Goal: Browse casually

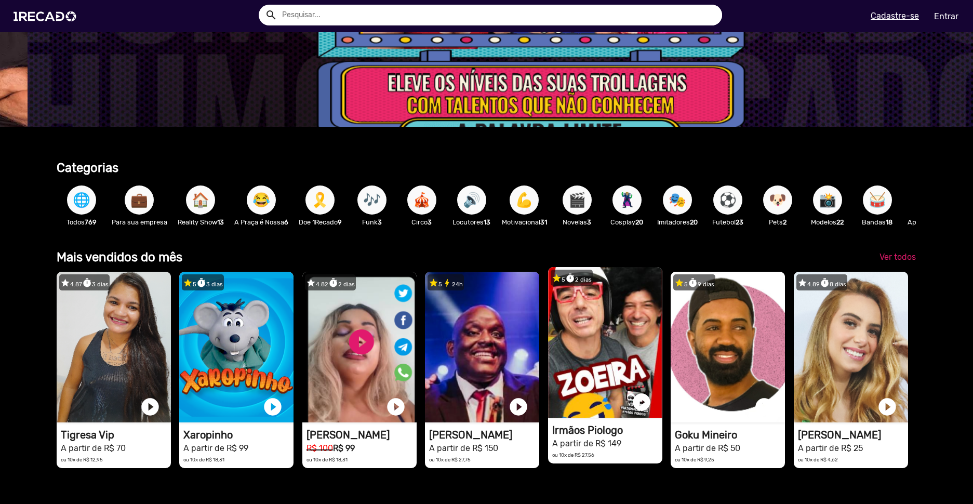
scroll to position [0, 2896]
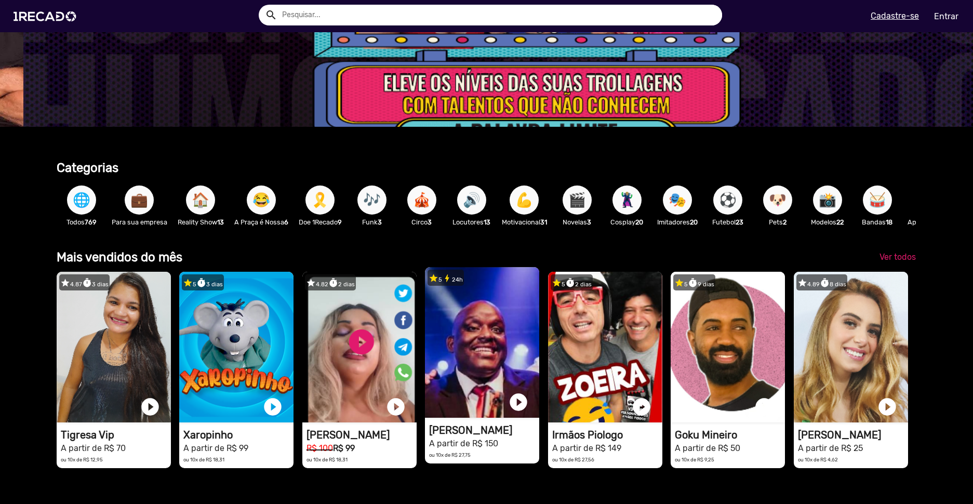
click at [501, 344] on video "1RECADO vídeos dedicados para fãs e empresas" at bounding box center [482, 342] width 114 height 151
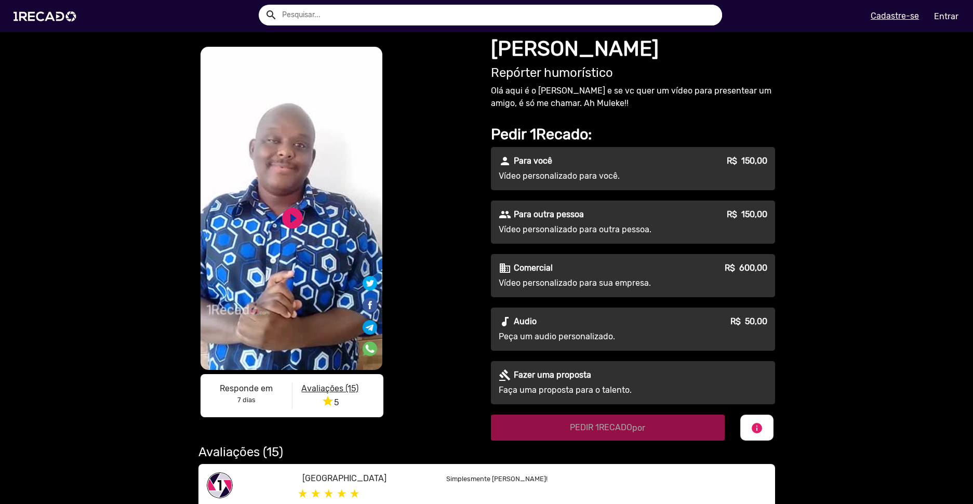
click at [274, 252] on video "S1RECADO vídeos dedicados para fãs e empresas" at bounding box center [292, 208] width 182 height 323
click at [285, 212] on link "play_circle_filled" at bounding box center [292, 218] width 25 height 25
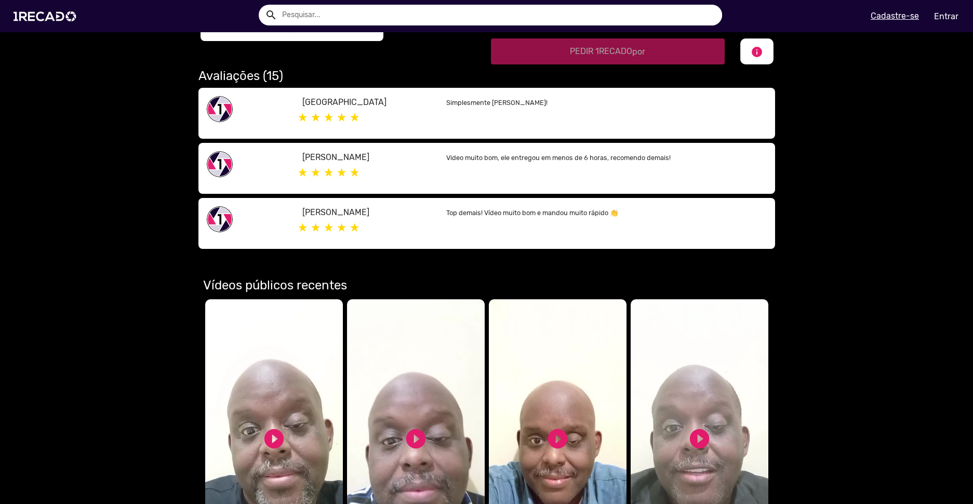
scroll to position [520, 0]
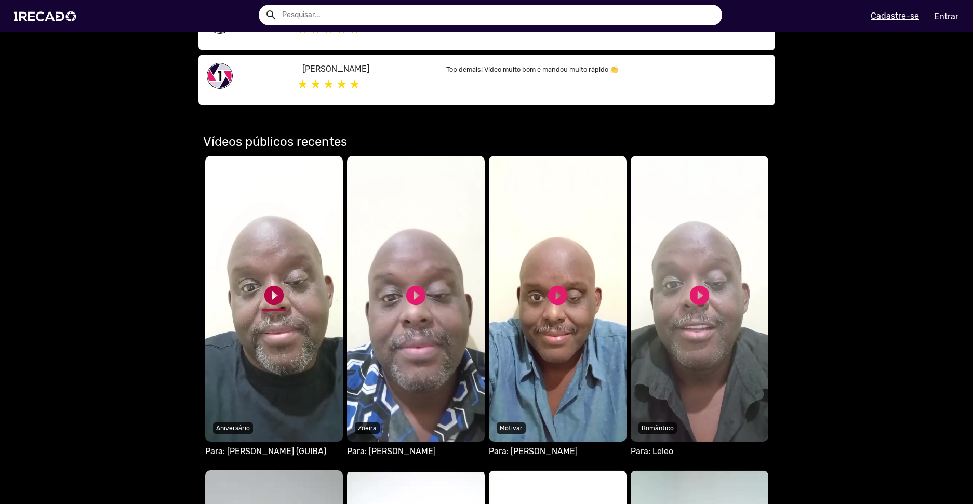
click at [262, 288] on link "play_circle_filled" at bounding box center [273, 295] width 23 height 23
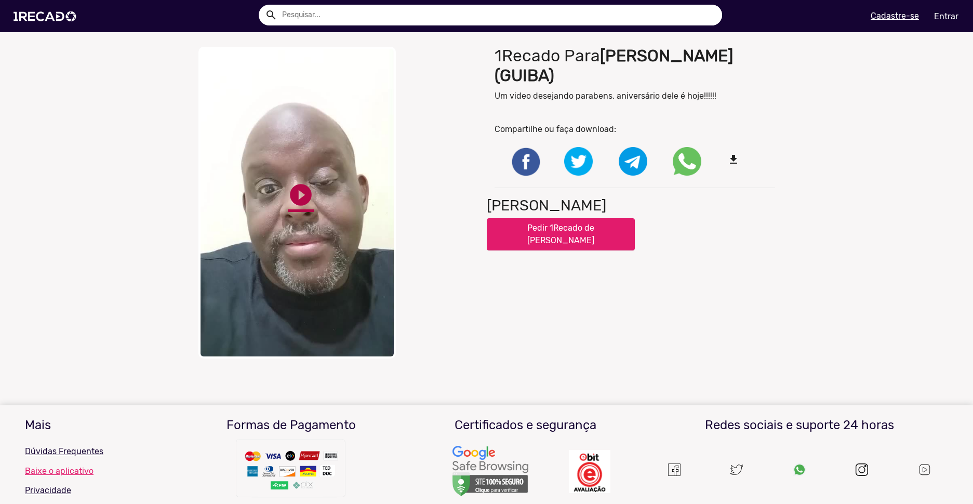
click at [291, 200] on link "play_circle_filled" at bounding box center [301, 195] width 26 height 26
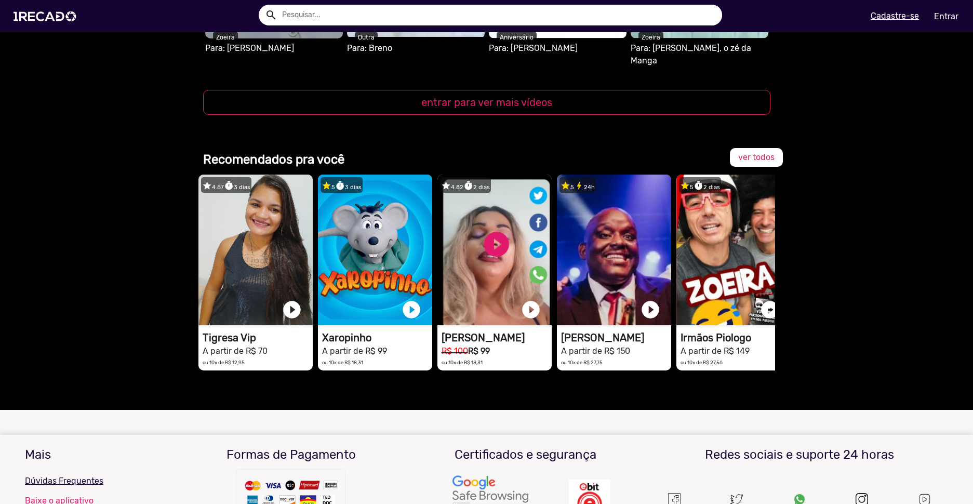
scroll to position [1247, 0]
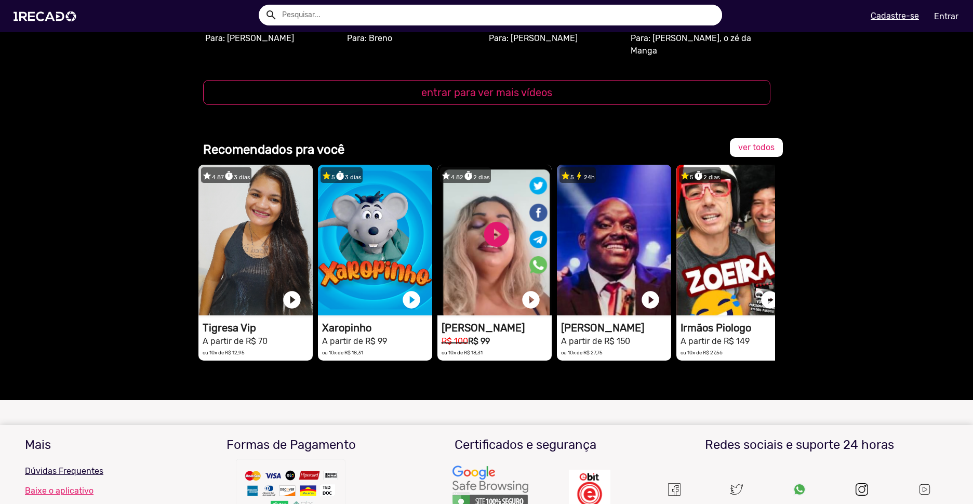
drag, startPoint x: 521, startPoint y: 361, endPoint x: 572, endPoint y: 361, distance: 50.9
click at [572, 360] on div "star 4.87 timer 3 dias 1RECADO vídeos dedicados para fãs e empresas play_circle…" at bounding box center [486, 267] width 577 height 215
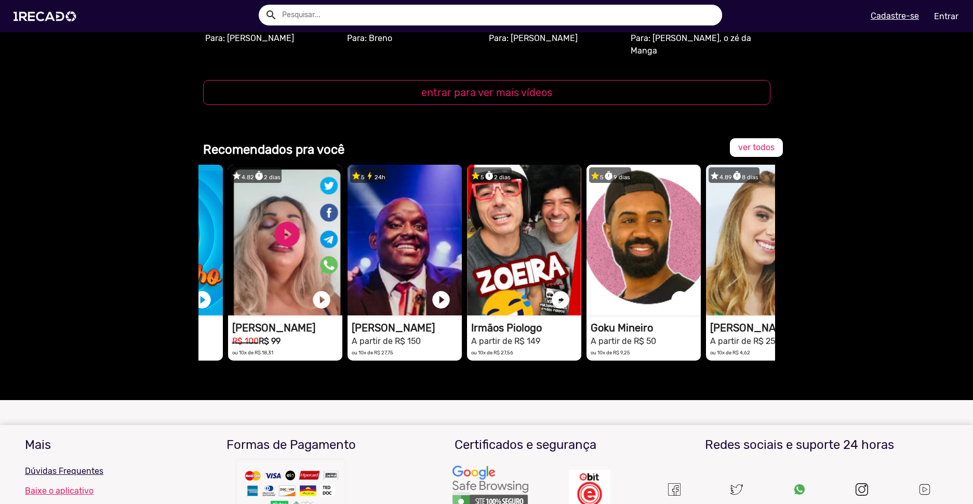
scroll to position [0, 260]
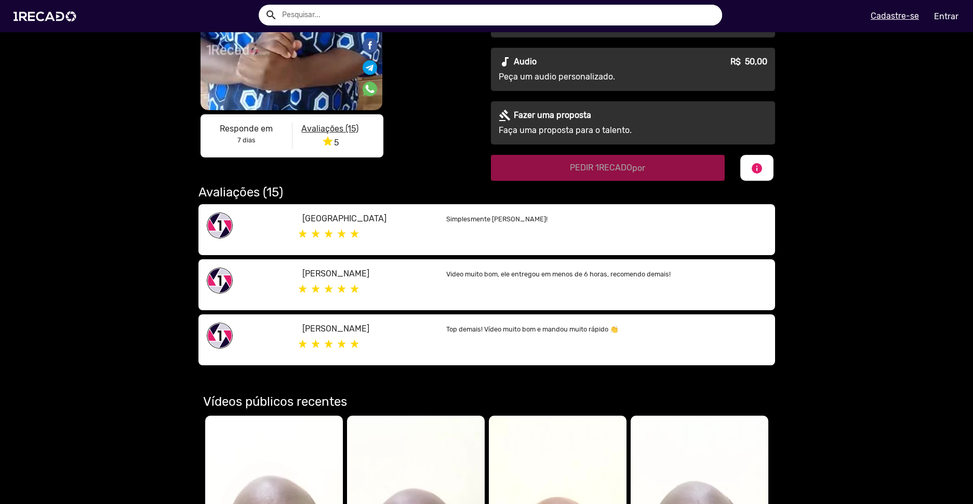
scroll to position [0, 0]
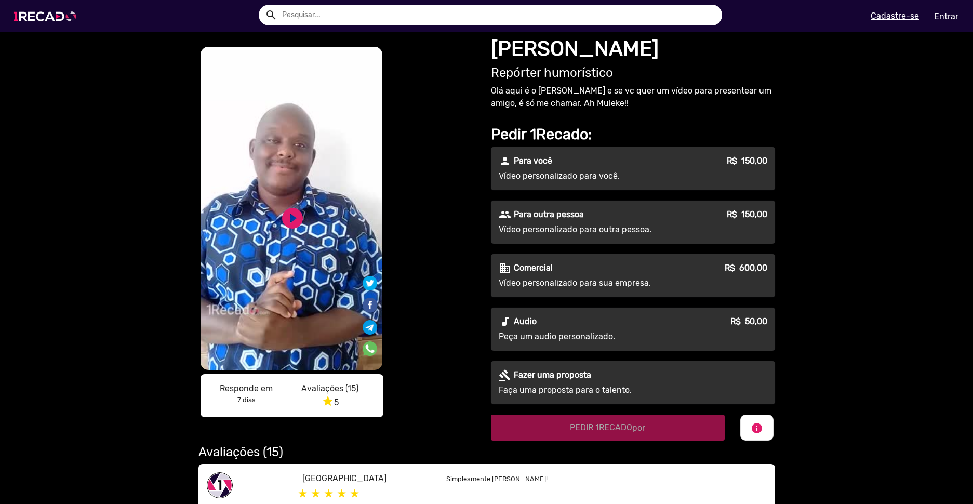
click at [56, 2] on img at bounding box center [47, 16] width 78 height 44
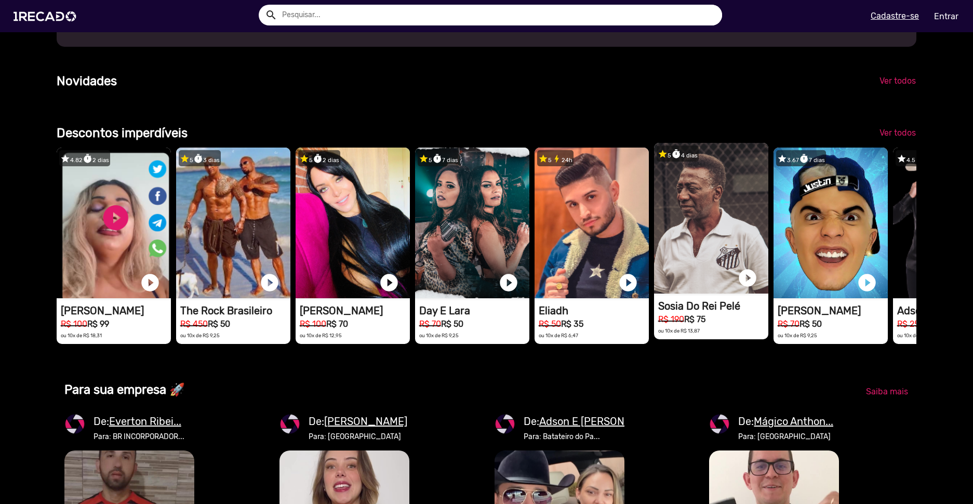
scroll to position [0, 1931]
drag, startPoint x: 719, startPoint y: 327, endPoint x: 728, endPoint y: 347, distance: 21.6
click at [728, 335] on mat-card-content "Sosia Do Rei Pelé R$ 190 R$ 75 ou 10x de R$ 13,87" at bounding box center [711, 317] width 114 height 35
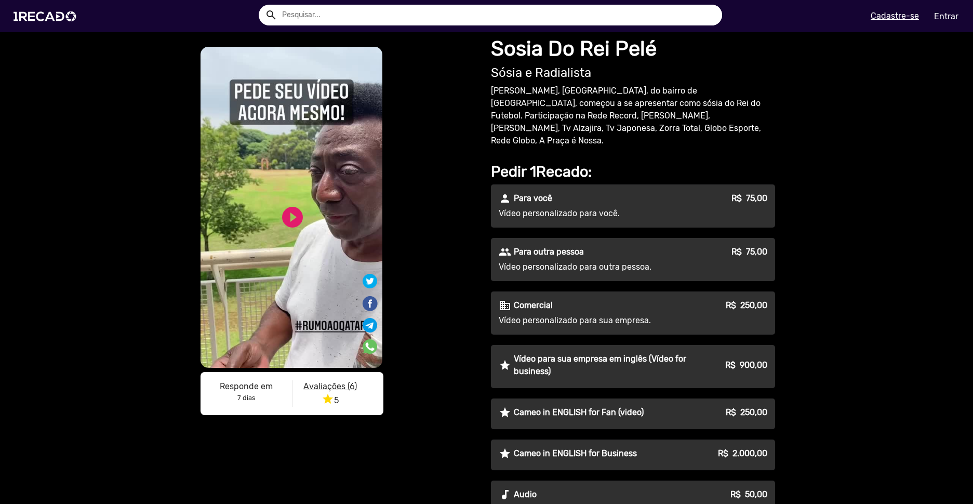
drag, startPoint x: 454, startPoint y: 206, endPoint x: 429, endPoint y: 207, distance: 24.9
click at [454, 206] on div "S1RECADO vídeos dedicados para fãs e empresas S1RECADO vídeos dedicados para fã…" at bounding box center [338, 233] width 281 height 377
click at [294, 210] on link "play_circle_filled" at bounding box center [292, 217] width 25 height 25
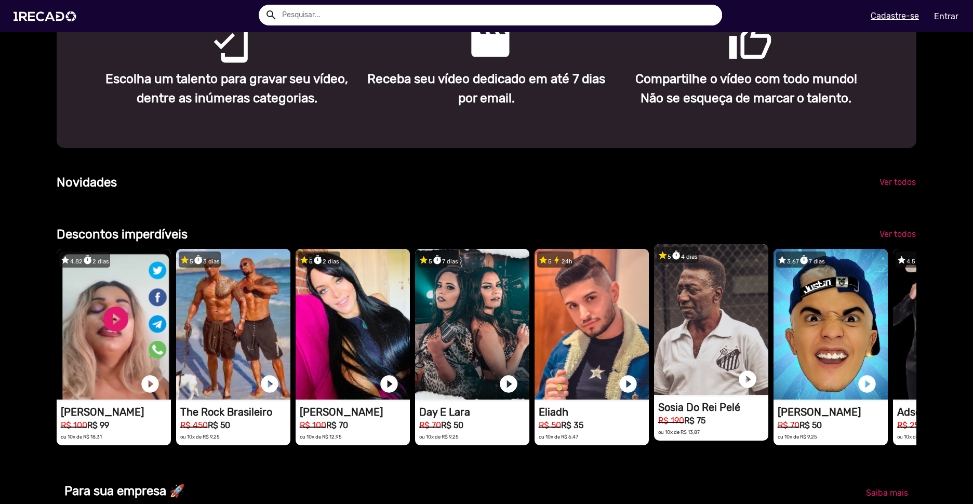
scroll to position [779, 0]
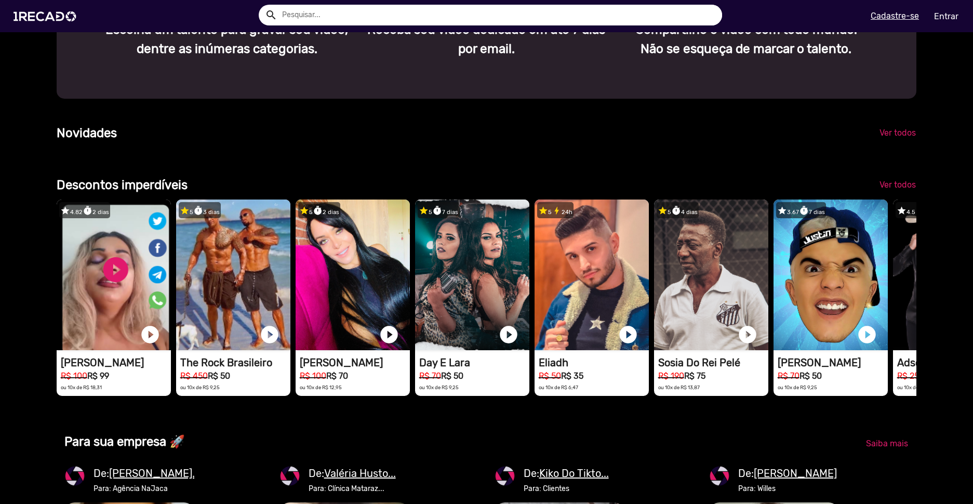
drag, startPoint x: 760, startPoint y: 339, endPoint x: 859, endPoint y: 204, distance: 167.2
click at [859, 204] on div "Descontos imperdíveis Ver todos star 4.82 timer 2 dias 1RECADO vídeos dedicados…" at bounding box center [487, 292] width 860 height 233
click at [894, 190] on span "Ver todos" at bounding box center [898, 185] width 36 height 10
